Goal: Task Accomplishment & Management: Manage account settings

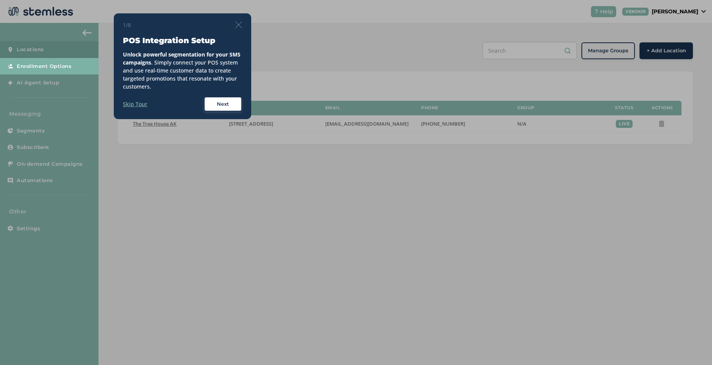
click at [139, 104] on label "Skip Tour" at bounding box center [135, 104] width 24 height 8
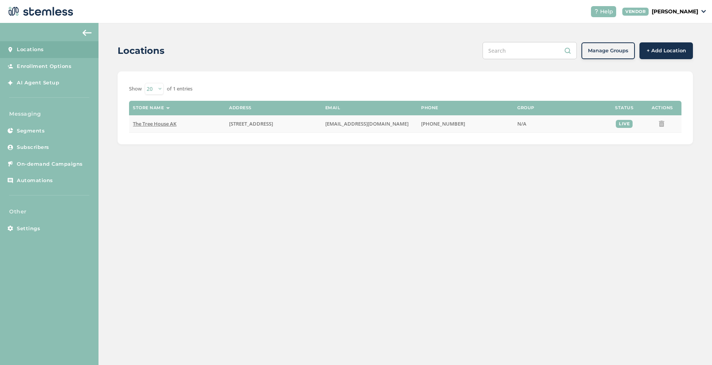
click at [162, 123] on span "The Tree House AK" at bounding box center [155, 123] width 44 height 7
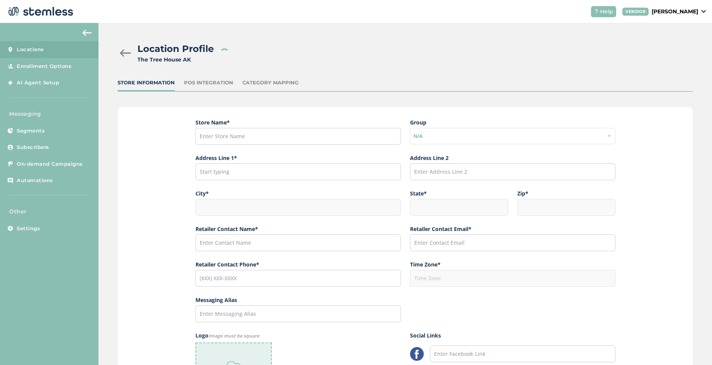
type input "The Tree House AK"
type input "[STREET_ADDRESS]"
type input "Anchorage"
type input "AK"
type input "99504"
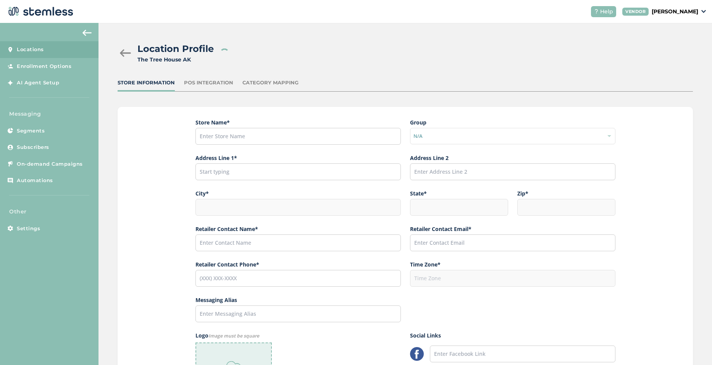
type input "[PERSON_NAME]"
type input "[EMAIL_ADDRESS][DOMAIN_NAME]"
type input "[PHONE_NUMBER]"
type input "America/Anchorage"
type input "The Tree House"
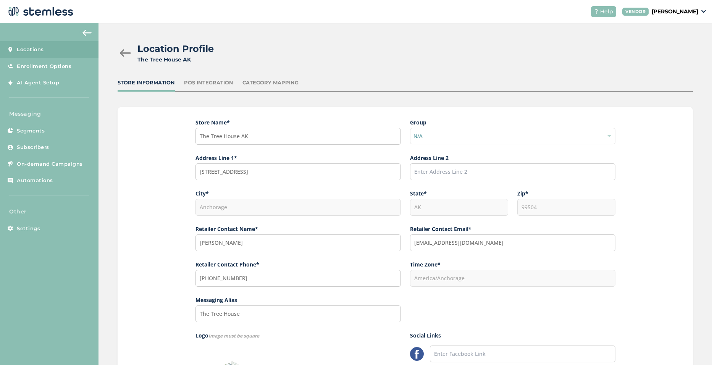
click at [214, 83] on div "POS Integration" at bounding box center [208, 83] width 49 height 8
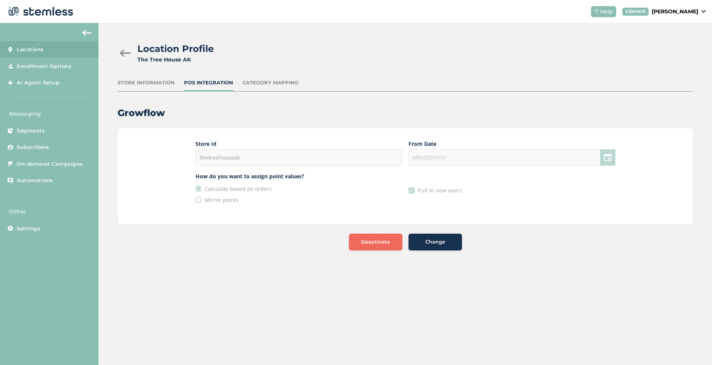
click at [150, 81] on div "Store Information" at bounding box center [146, 83] width 57 height 8
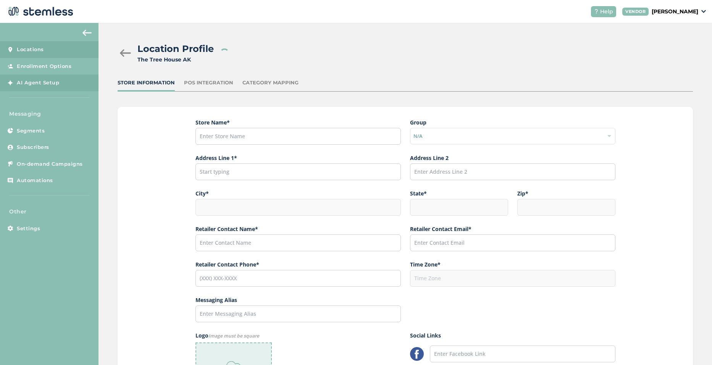
type input "The Tree House AK"
type input "[STREET_ADDRESS]"
type input "Anchorage"
type input "AK"
type input "99504"
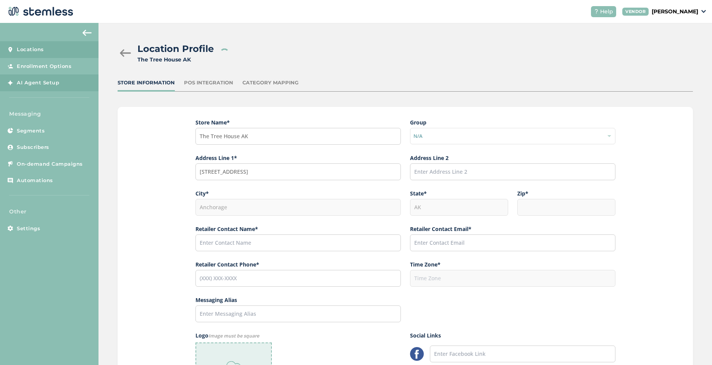
type input "[PERSON_NAME]"
type input "[EMAIL_ADDRESS][DOMAIN_NAME]"
type input "[PHONE_NUMBER]"
type input "America/Anchorage"
type input "The Tree House"
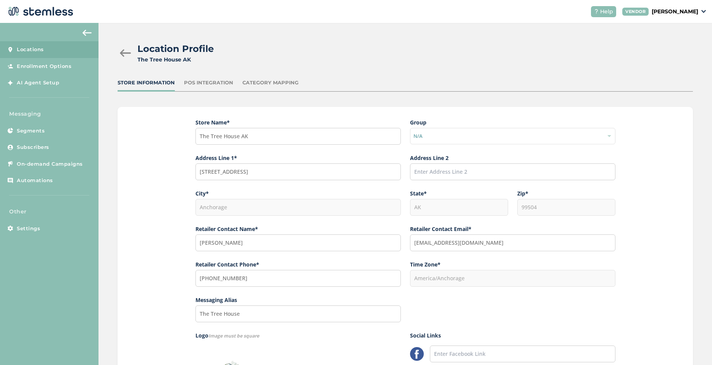
click at [124, 53] on div at bounding box center [125, 53] width 15 height 8
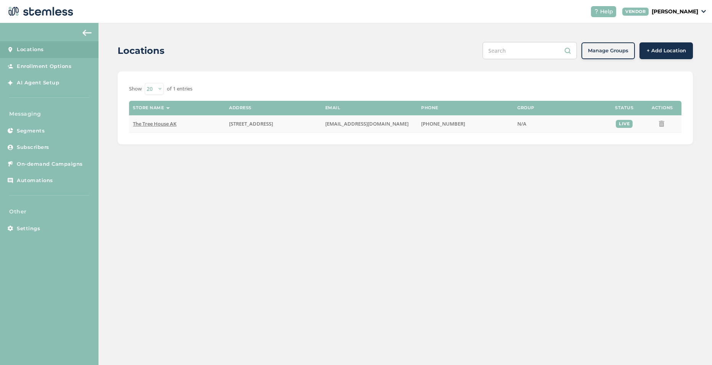
click at [170, 124] on span "The Tree House AK" at bounding box center [155, 123] width 44 height 7
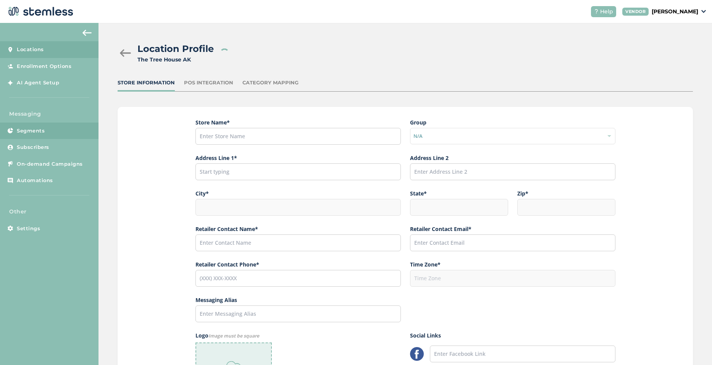
type input "The Tree House AK"
type input "[STREET_ADDRESS]"
type input "Anchorage"
type input "AK"
type input "99504"
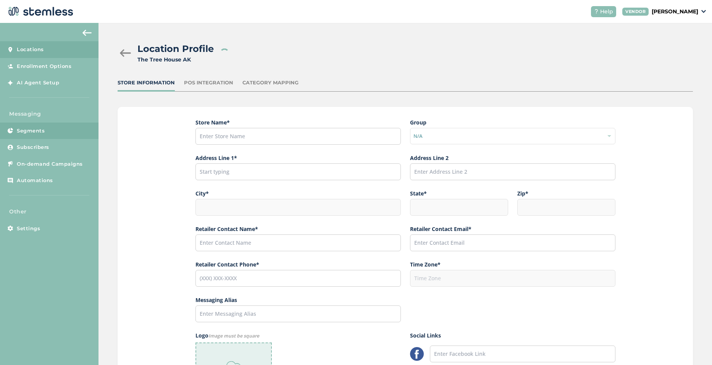
type input "[PERSON_NAME]"
type input "[EMAIL_ADDRESS][DOMAIN_NAME]"
type input "[PHONE_NUMBER]"
type input "America/Anchorage"
type input "The Tree House"
